Goal: Task Accomplishment & Management: Manage account settings

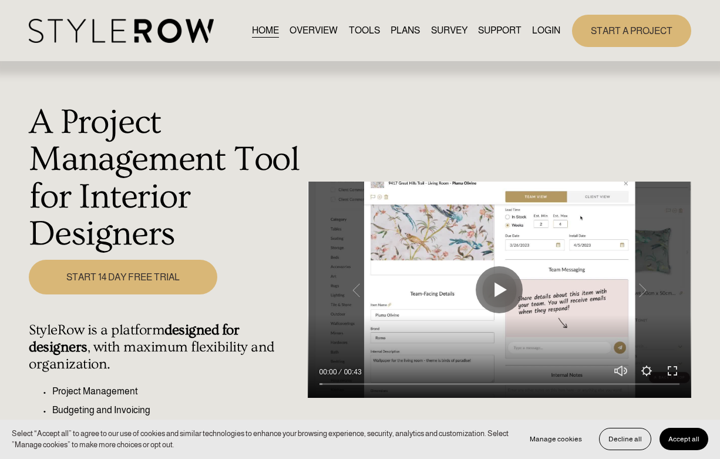
click at [548, 32] on link "LOGIN" at bounding box center [546, 31] width 28 height 16
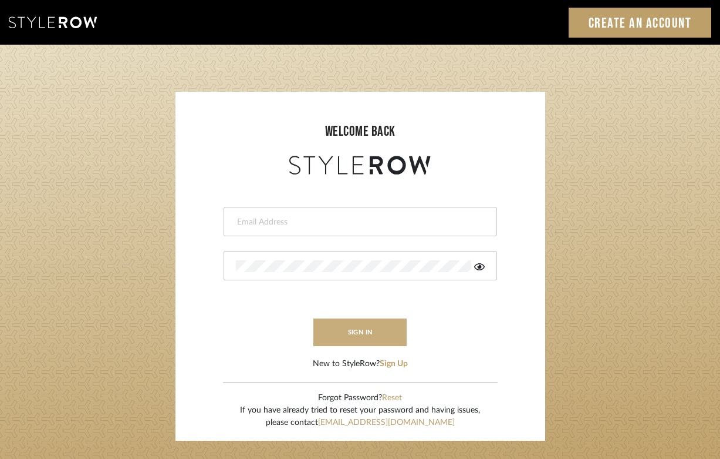
type input "felicia@onyxandoakinteriors.com"
click at [366, 336] on button "sign in" at bounding box center [361, 332] width 94 height 28
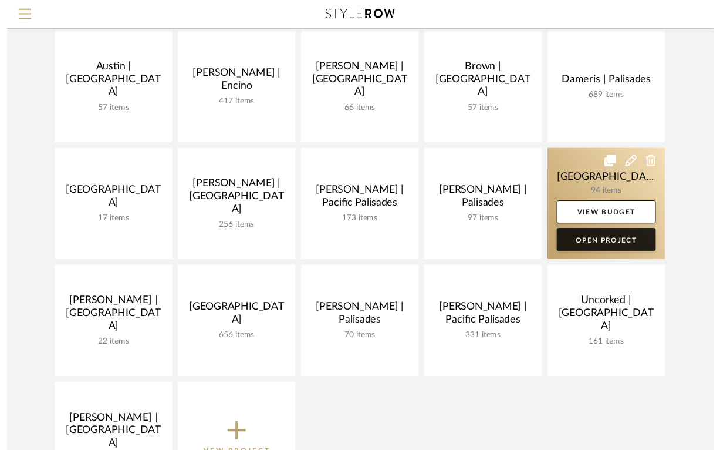
scroll to position [134, 0]
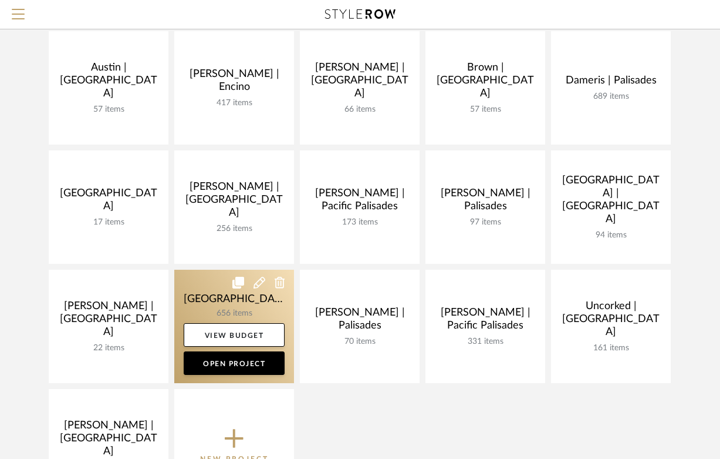
click at [198, 307] on link at bounding box center [234, 326] width 120 height 113
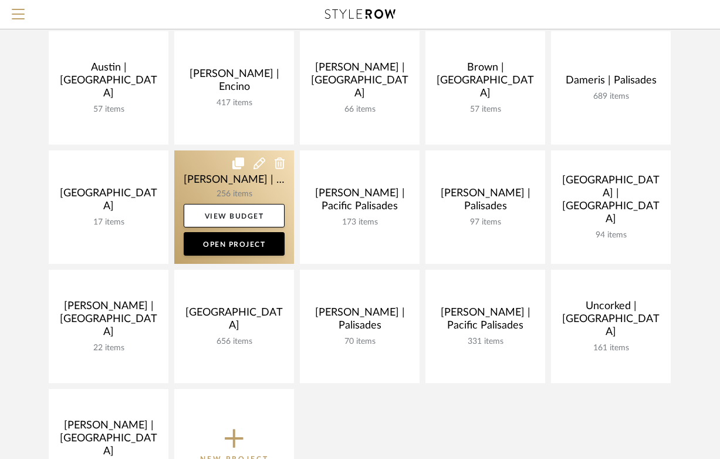
scroll to position [93, 0]
